Goal: Task Accomplishment & Management: Manage account settings

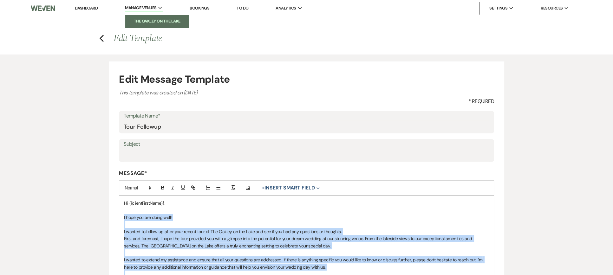
click at [143, 18] on li "The Oakley on the Lake" at bounding box center [157, 21] width 57 height 6
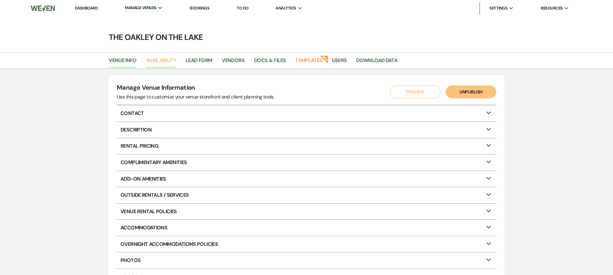
click at [169, 62] on link "Availability" at bounding box center [161, 62] width 30 height 12
select select "2"
select select "2026"
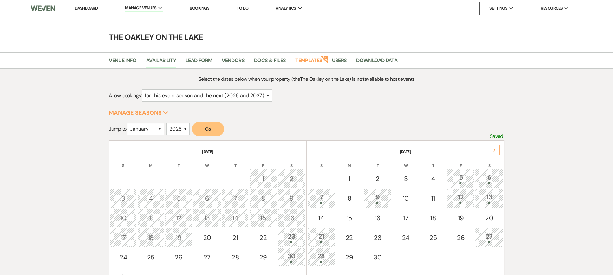
click at [497, 147] on div "Next" at bounding box center [495, 150] width 10 height 10
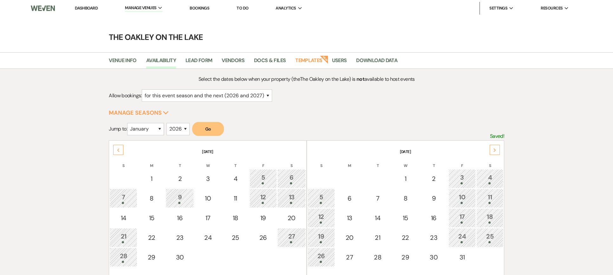
click at [496, 147] on div "Next" at bounding box center [495, 150] width 10 height 10
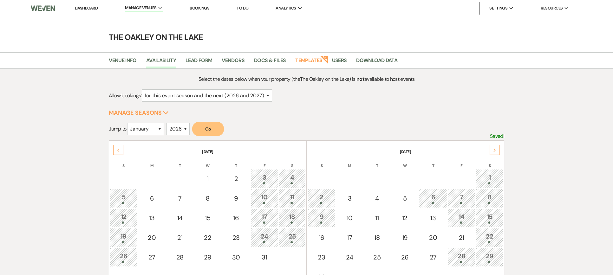
click at [496, 149] on icon "Next" at bounding box center [494, 151] width 3 height 4
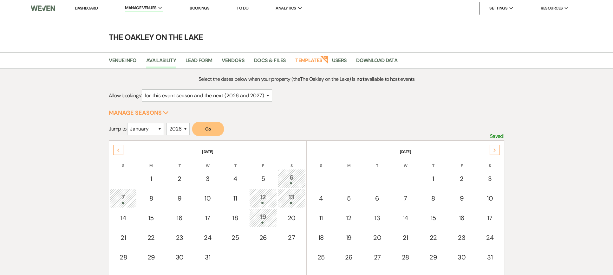
click at [496, 149] on icon "Next" at bounding box center [494, 151] width 3 height 4
click at [497, 147] on div "Next" at bounding box center [495, 150] width 10 height 10
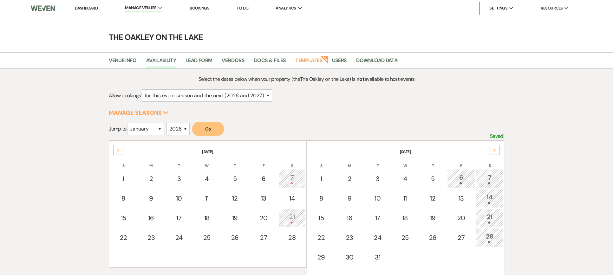
click at [497, 147] on div "Next" at bounding box center [495, 150] width 10 height 10
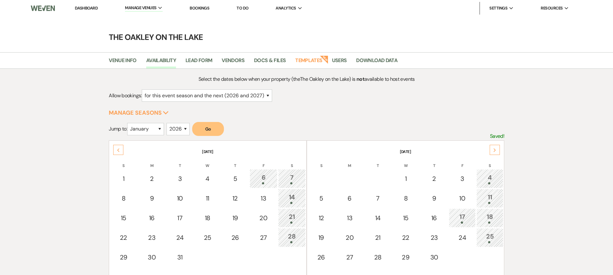
click at [497, 147] on div "Next" at bounding box center [495, 150] width 10 height 10
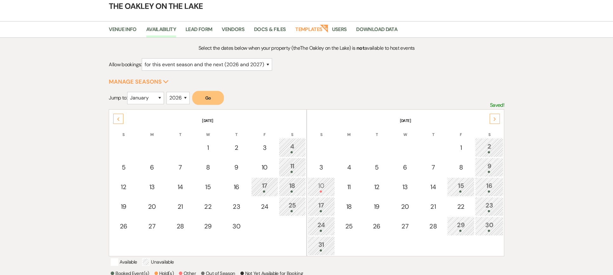
scroll to position [32, 0]
click at [497, 117] on div "Next" at bounding box center [495, 118] width 10 height 10
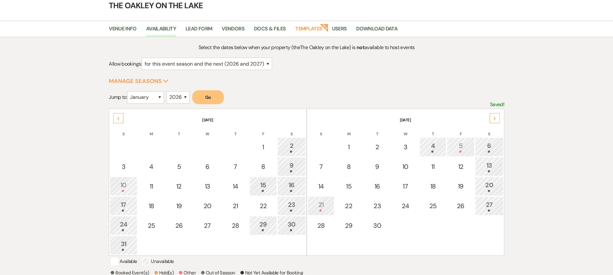
click at [497, 117] on div "Next" at bounding box center [495, 118] width 10 height 10
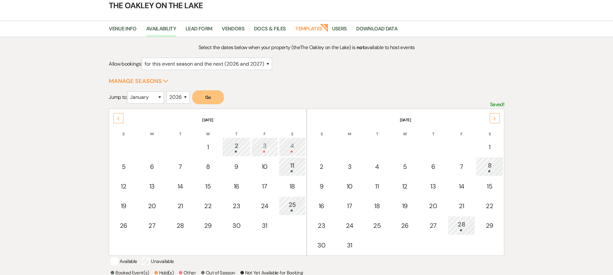
click at [497, 117] on div "Next" at bounding box center [495, 118] width 10 height 10
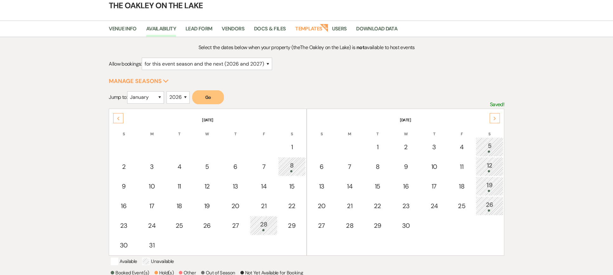
click at [497, 117] on div "Next" at bounding box center [495, 118] width 10 height 10
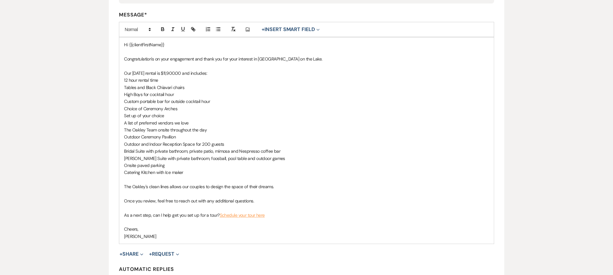
scroll to position [190, 0]
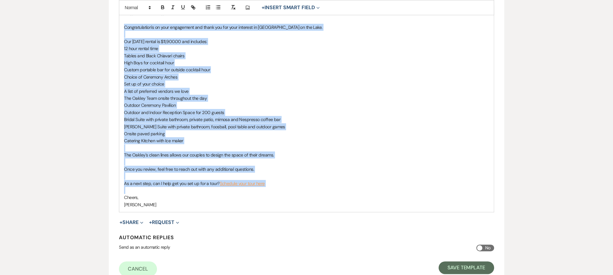
drag, startPoint x: 123, startPoint y: 27, endPoint x: 312, endPoint y: 188, distance: 247.9
click at [312, 188] on div "Hi {{clientFirstName}} Congratulation's on your engagement and thank you for yo…" at bounding box center [306, 109] width 375 height 207
copy div "Congratulation's on your engagement and thank you for your interest in The Oakl…"
